Goal: Transaction & Acquisition: Subscribe to service/newsletter

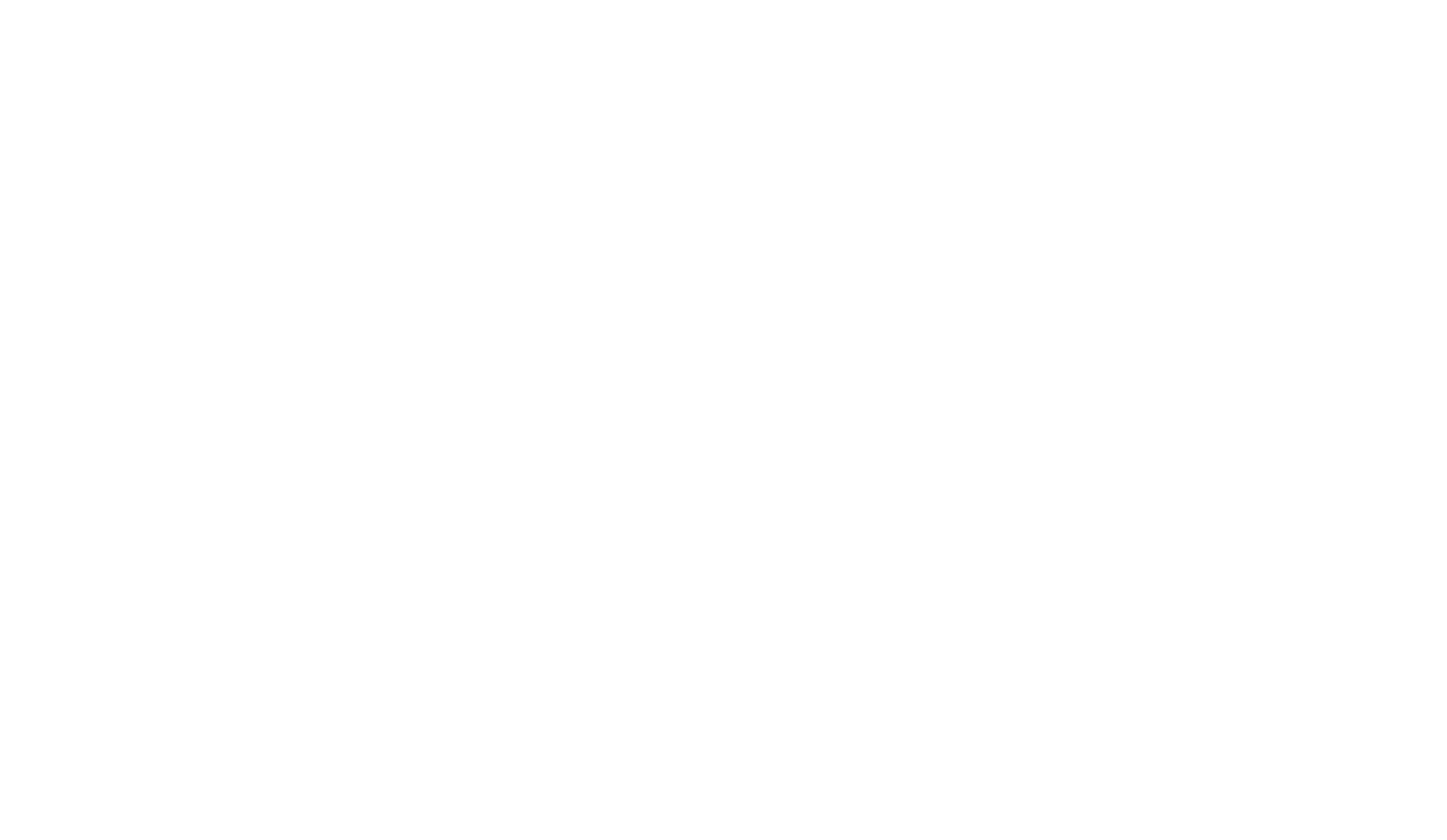
scroll to position [1164, 0]
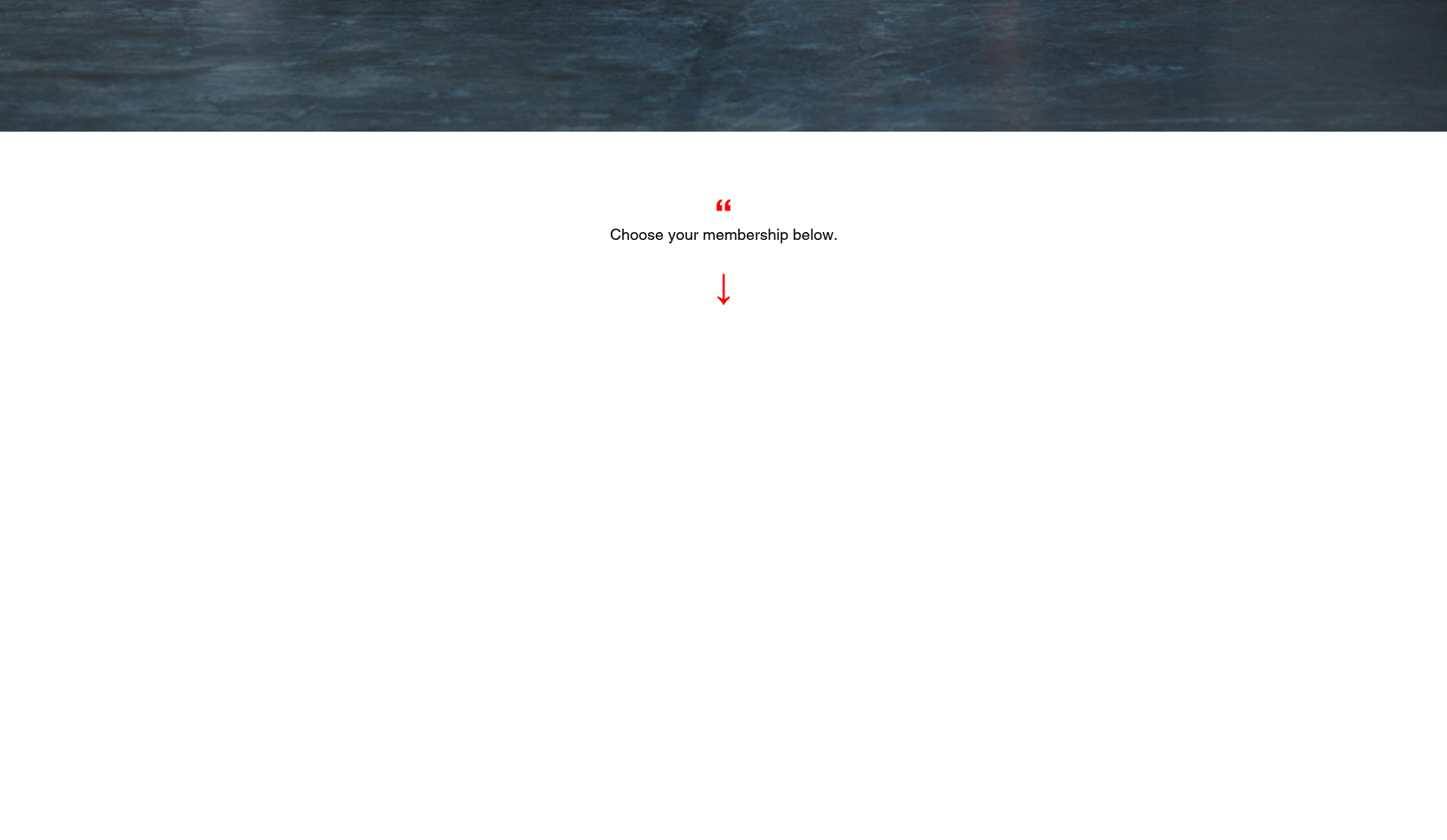
scroll to position [753, 0]
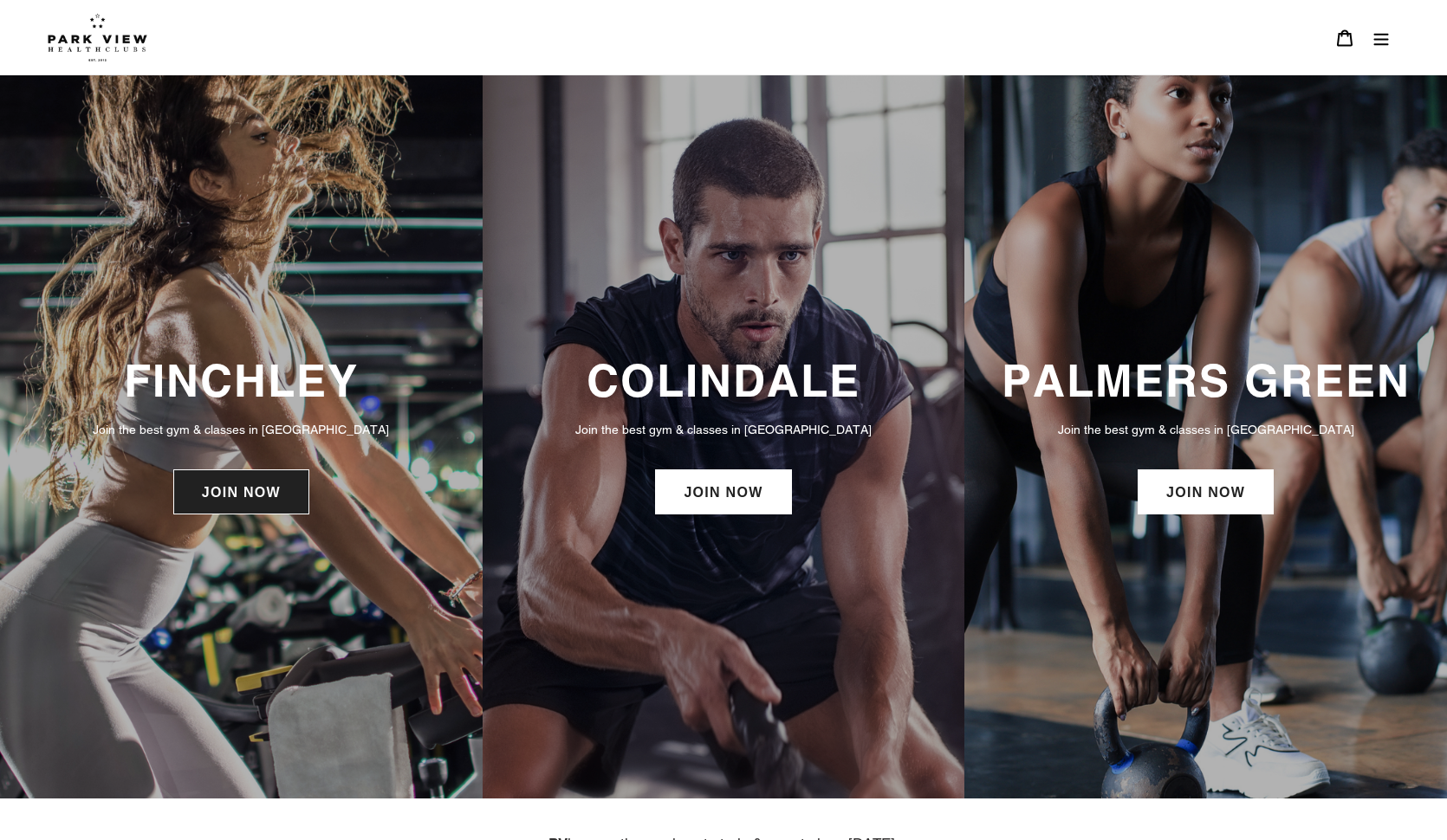
click at [253, 487] on link "JOIN NOW" at bounding box center [242, 492] width 136 height 45
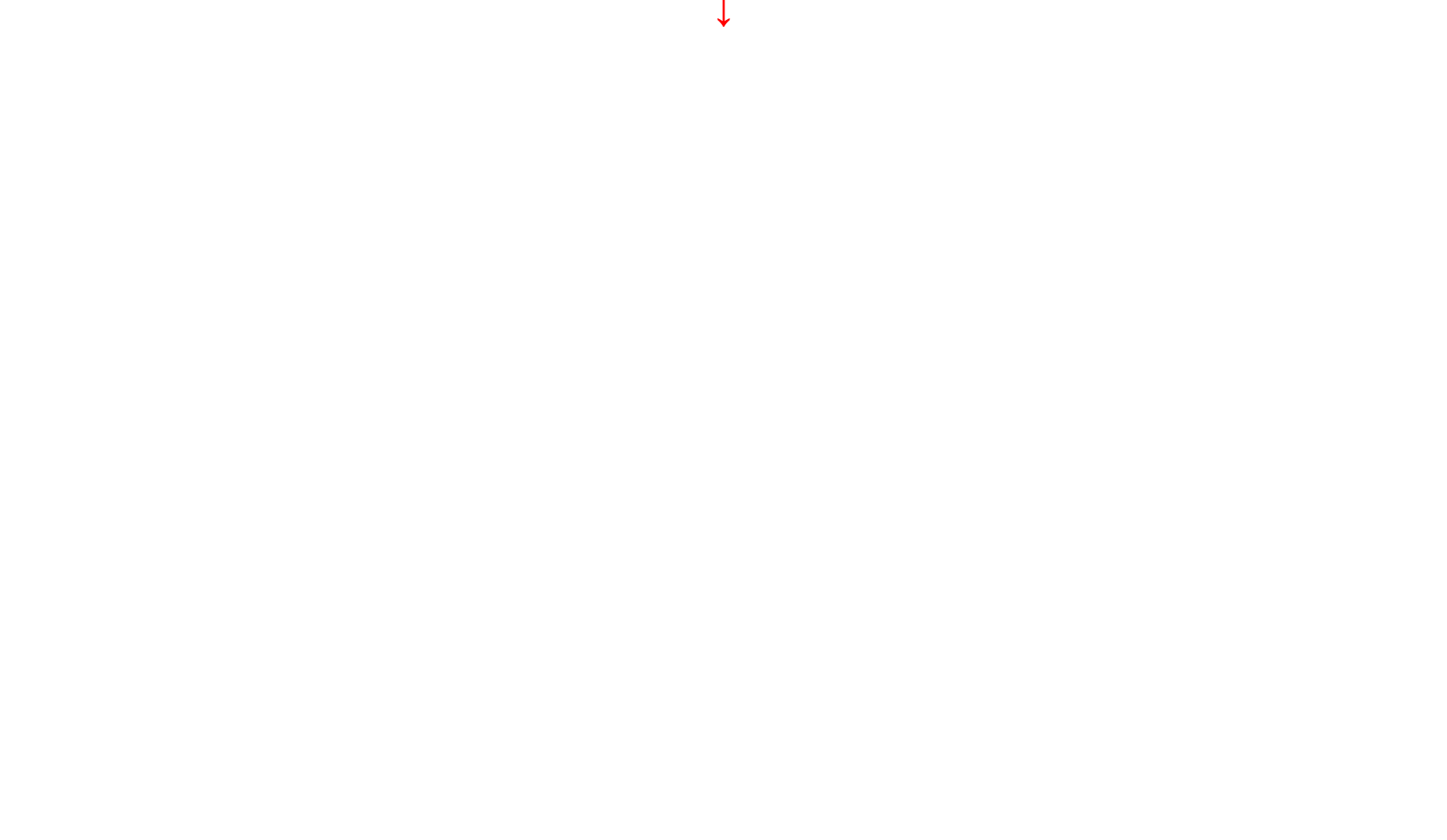
scroll to position [1034, 0]
